Goal: Task Accomplishment & Management: Manage account settings

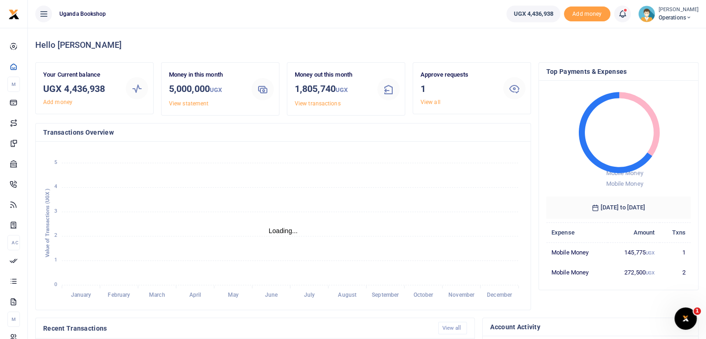
scroll to position [7, 7]
click at [432, 103] on link "View all" at bounding box center [430, 102] width 20 height 6
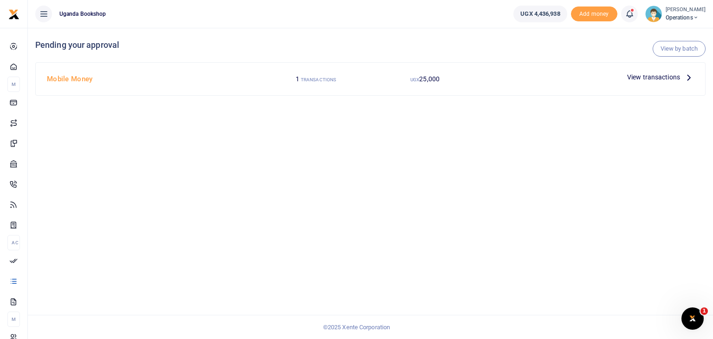
click at [646, 76] on span "View transactions" at bounding box center [653, 77] width 53 height 10
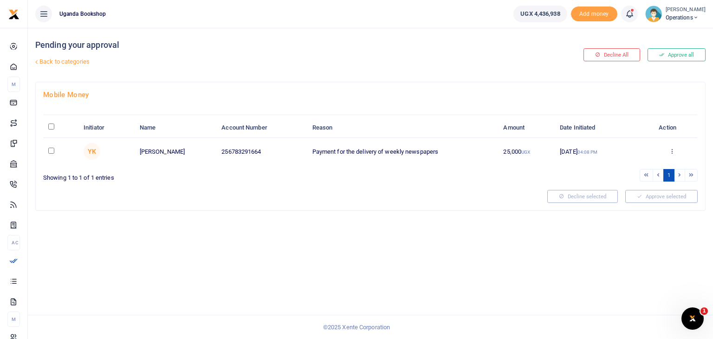
click at [52, 148] on input "checkbox" at bounding box center [51, 151] width 6 height 6
checkbox input "true"
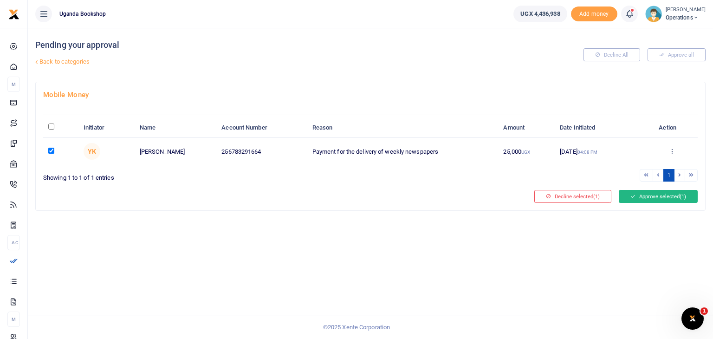
click at [619, 194] on button "Approve selected (1)" at bounding box center [658, 196] width 79 height 13
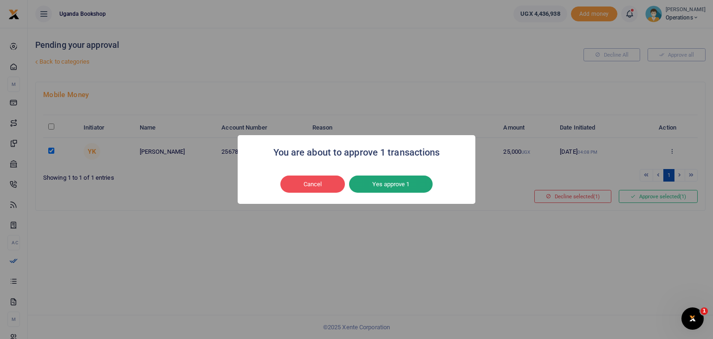
click at [393, 178] on button "Yes approve 1" at bounding box center [391, 184] width 84 height 18
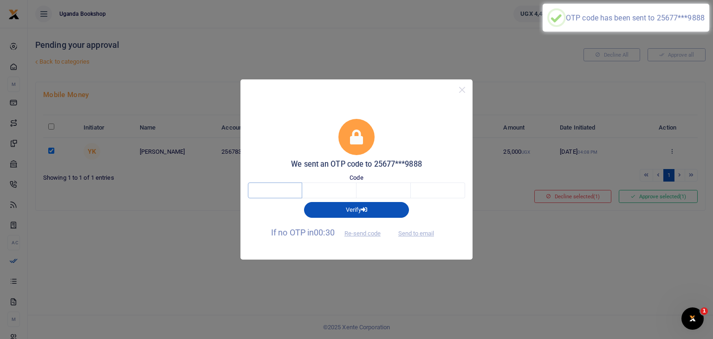
click at [278, 189] on input "text" at bounding box center [275, 190] width 54 height 16
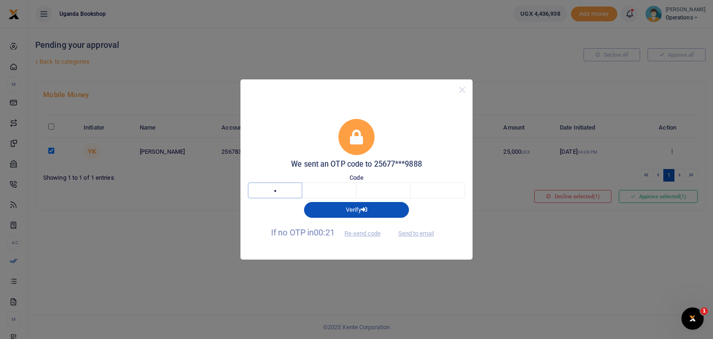
type input "7"
type input "6"
type input "9"
type input "1"
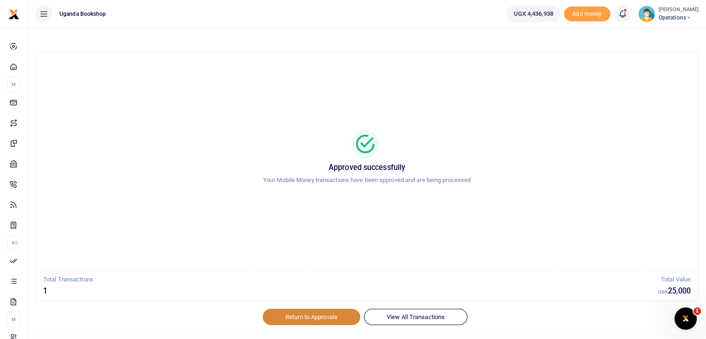
click at [285, 316] on link "Return to Approvals" at bounding box center [311, 317] width 97 height 16
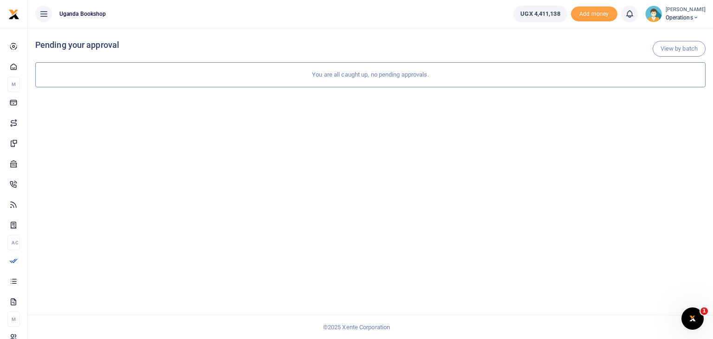
click at [272, 108] on div "View by batch Pending your approval You are all caught up, no pending approvals." at bounding box center [370, 183] width 685 height 311
click at [685, 18] on span "Operations" at bounding box center [685, 17] width 40 height 8
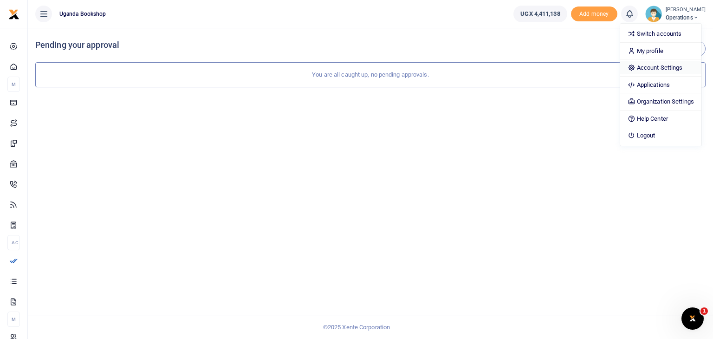
click at [669, 64] on link "Account Settings" at bounding box center [660, 67] width 81 height 13
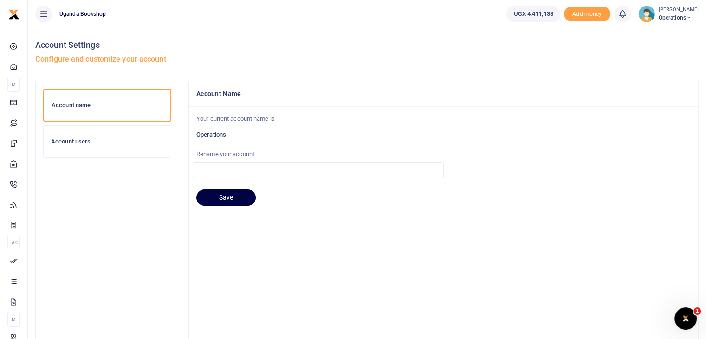
click at [28, 143] on div "Account Settings Configure and customize your account Account name Account user…" at bounding box center [367, 245] width 678 height 434
click at [57, 138] on h6 "Account users" at bounding box center [107, 141] width 112 height 7
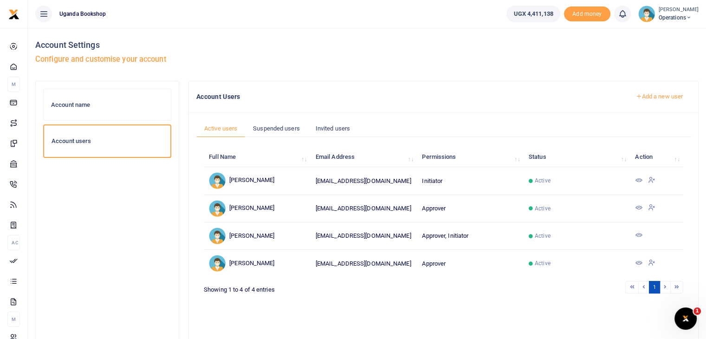
click at [662, 97] on link "Add a new user" at bounding box center [658, 97] width 63 height 16
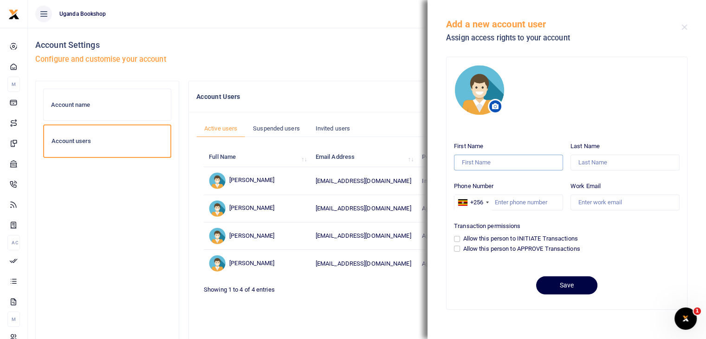
click at [512, 164] on input "First Name" at bounding box center [508, 163] width 109 height 16
type input "Lillian"
click at [620, 163] on input "Last Name" at bounding box center [624, 163] width 109 height 16
type input "Ndemaru"
click at [536, 203] on input "Phone Number" at bounding box center [508, 202] width 109 height 16
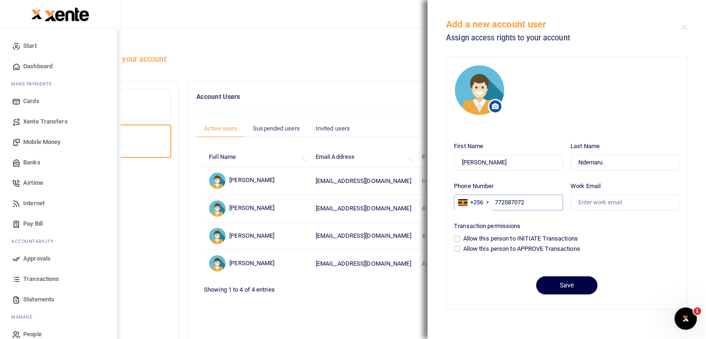
type input "772587072"
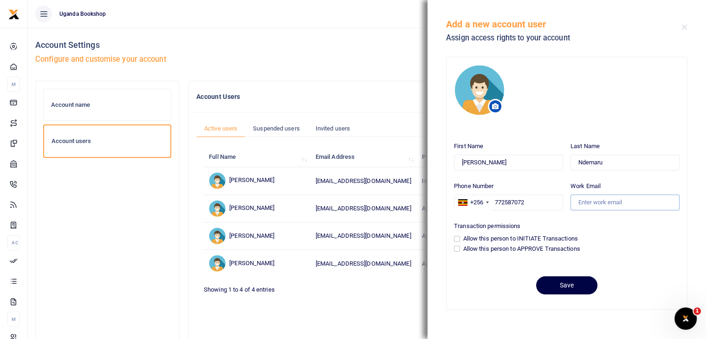
click at [597, 201] on input "Work Email" at bounding box center [624, 202] width 109 height 16
click at [576, 202] on input "lilian@gmail.com" at bounding box center [624, 202] width 109 height 16
type input "ndemarulilian@gmail.com"
click at [457, 249] on input "Allow this person to APPROVE Transactions" at bounding box center [457, 248] width 6 height 6
checkbox input "true"
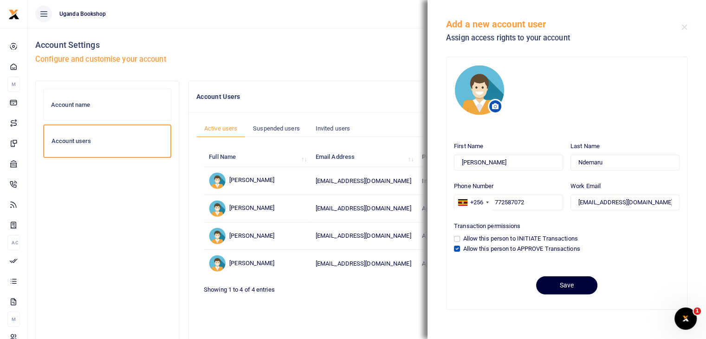
click at [575, 287] on button "Save" at bounding box center [566, 285] width 61 height 18
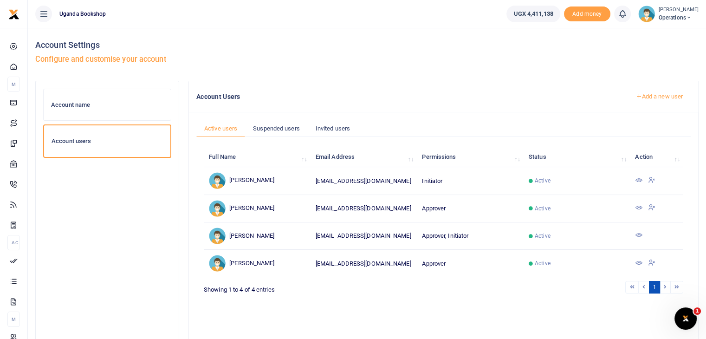
click at [361, 55] on h5 "Configure and customise your account" at bounding box center [366, 59] width 663 height 9
click at [680, 16] on span "Operations" at bounding box center [678, 17] width 40 height 8
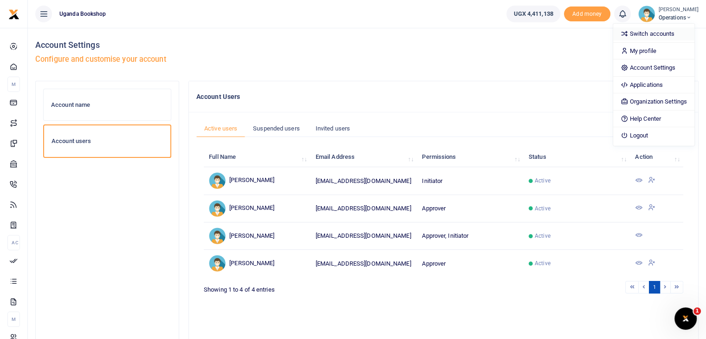
click at [646, 36] on link "Switch accounts" at bounding box center [653, 33] width 81 height 13
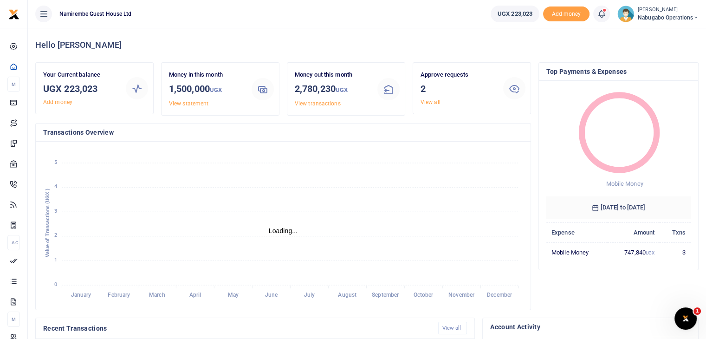
scroll to position [7, 7]
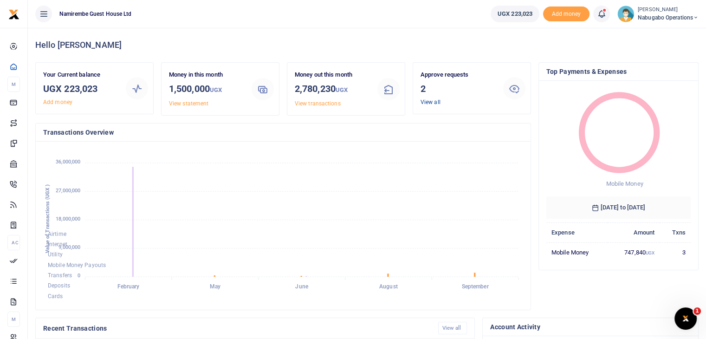
click at [439, 103] on link "View all" at bounding box center [430, 102] width 20 height 6
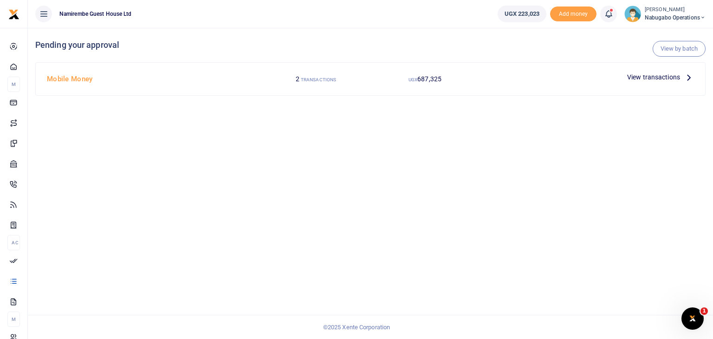
click at [637, 77] on span "View transactions" at bounding box center [653, 77] width 53 height 10
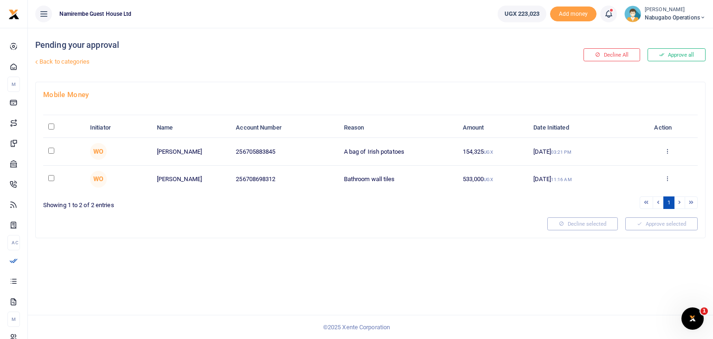
click at [49, 150] on input "checkbox" at bounding box center [51, 151] width 6 height 6
checkbox input "true"
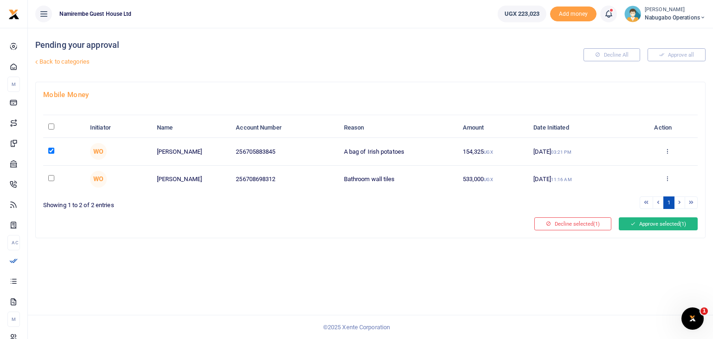
click at [639, 223] on button "Approve selected (1)" at bounding box center [658, 223] width 79 height 13
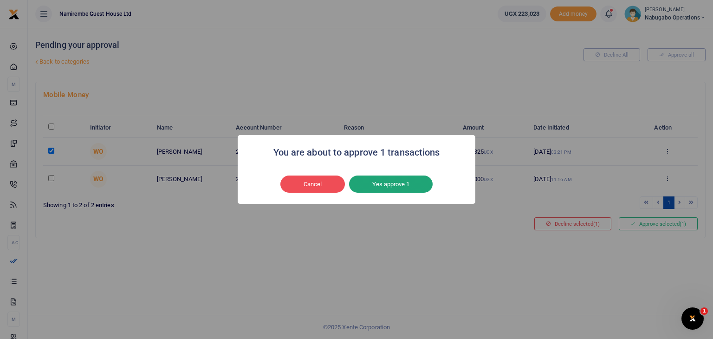
click at [392, 182] on button "Yes approve 1" at bounding box center [391, 184] width 84 height 18
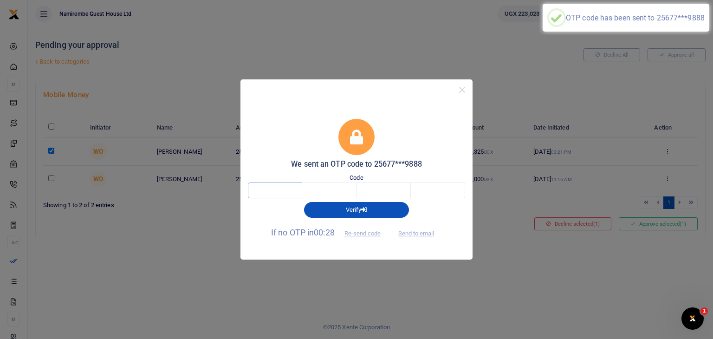
click at [273, 194] on input "text" at bounding box center [275, 190] width 54 height 16
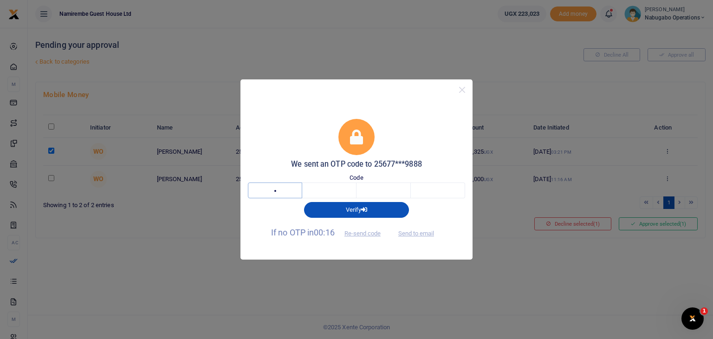
type input "6"
type input "4"
type input "5"
type input "8"
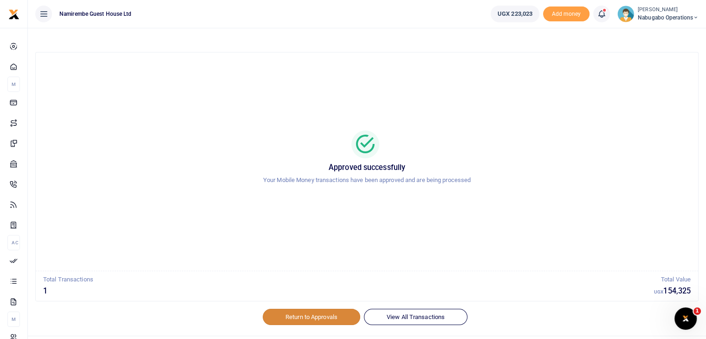
click at [293, 316] on link "Return to Approvals" at bounding box center [311, 317] width 97 height 16
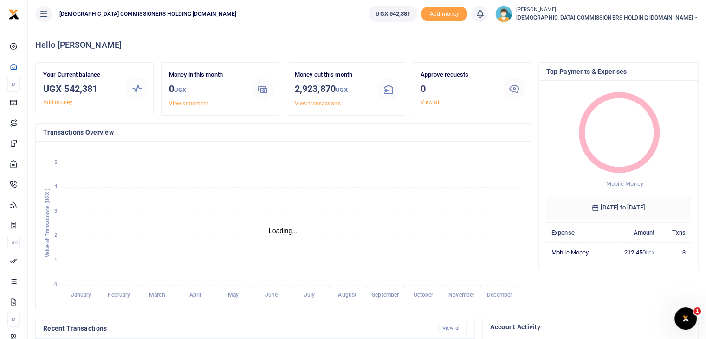
scroll to position [7, 7]
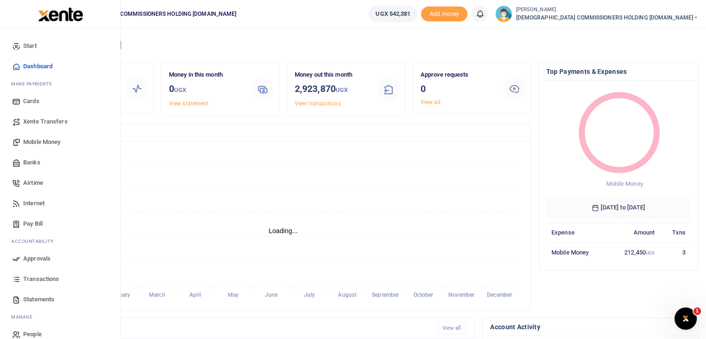
click at [38, 278] on span "Transactions" at bounding box center [41, 278] width 36 height 9
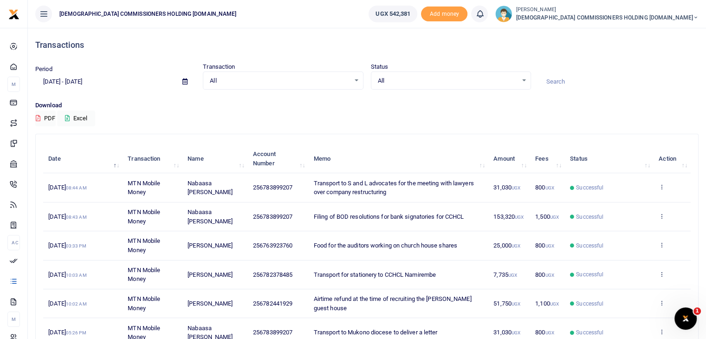
click at [448, 121] on div "Download PDF Excel" at bounding box center [366, 114] width 663 height 26
